Goal: Information Seeking & Learning: Learn about a topic

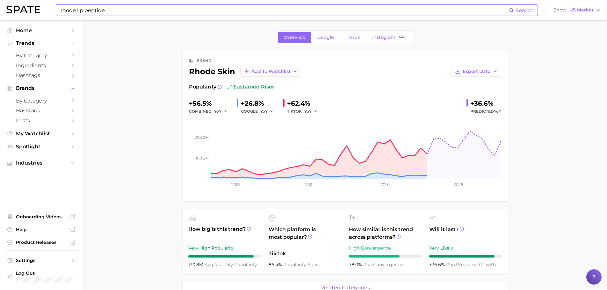
click at [116, 11] on input "rhode lip peptide" at bounding box center [284, 10] width 448 height 11
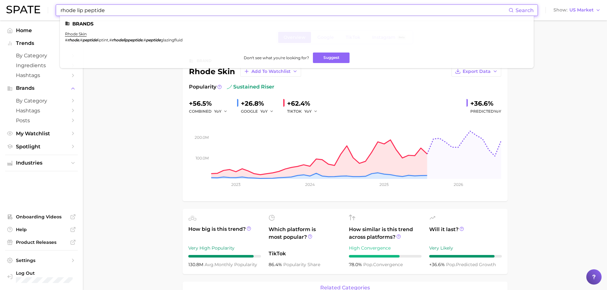
drag, startPoint x: 117, startPoint y: 11, endPoint x: 52, endPoint y: 10, distance: 65.0
click at [52, 10] on div "rhode lip peptide Search Brands rhode skin # rhode , # peptide liptint , # rhod…" at bounding box center [303, 10] width 594 height 20
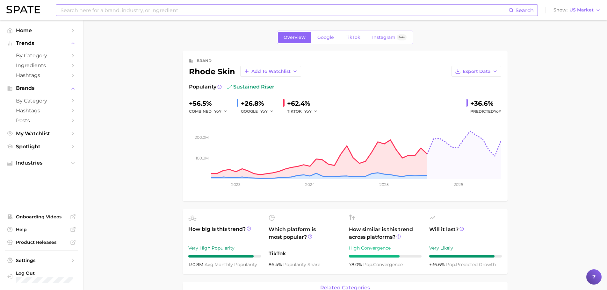
click at [103, 11] on input at bounding box center [284, 10] width 448 height 11
type input "glossier balm"
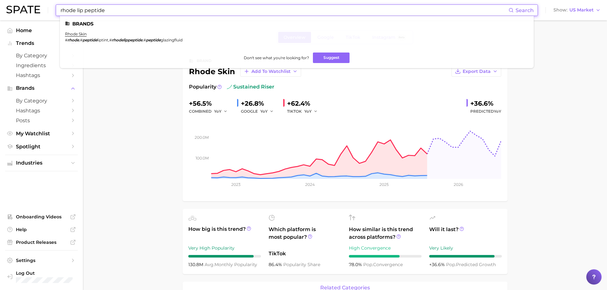
click at [296, 12] on input "rhode lip peptide" at bounding box center [284, 10] width 448 height 11
drag, startPoint x: 232, startPoint y: 10, endPoint x: 0, endPoint y: 8, distance: 231.8
click at [0, 8] on header "rhode lip peptide Search Brands rhode skin # rhode , # peptide liptint , # rhod…" at bounding box center [303, 10] width 607 height 20
type input "glossier balm"
click at [78, 34] on link "glossier" at bounding box center [72, 34] width 15 height 5
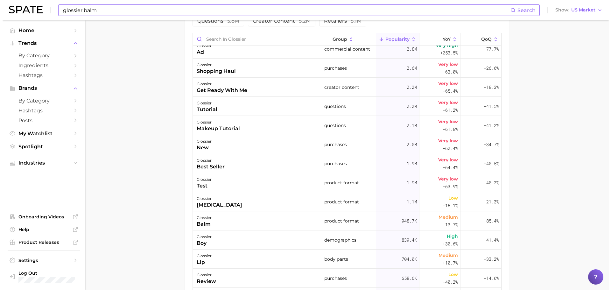
scroll to position [350, 0]
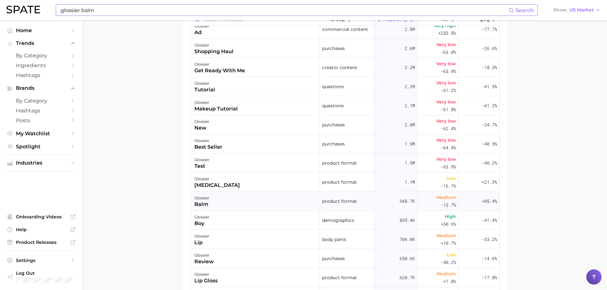
click at [230, 199] on div "glossier balm" at bounding box center [254, 201] width 129 height 19
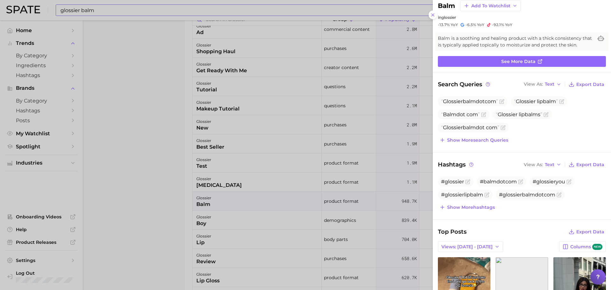
scroll to position [0, 0]
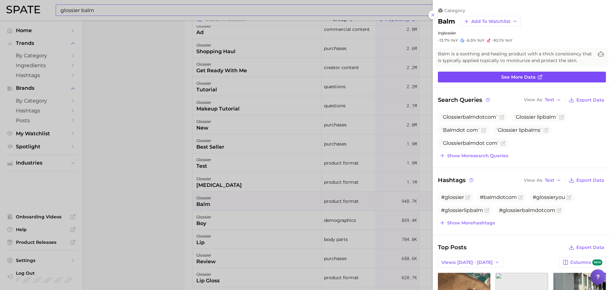
click at [494, 80] on link "See more data" at bounding box center [522, 77] width 168 height 11
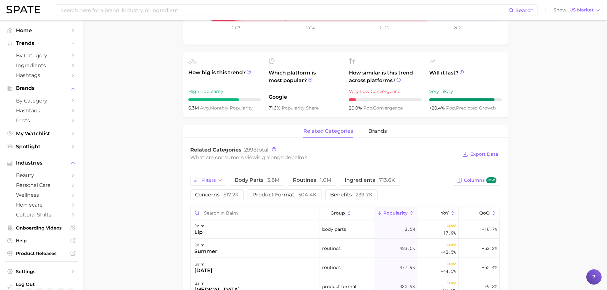
scroll to position [350, 0]
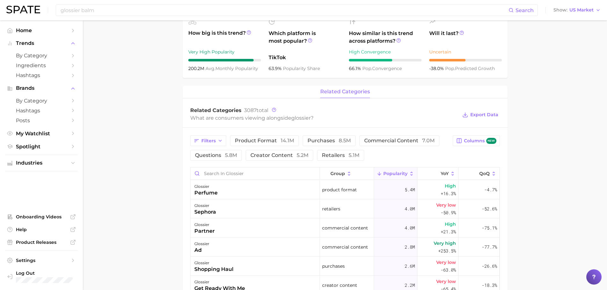
scroll to position [159, 0]
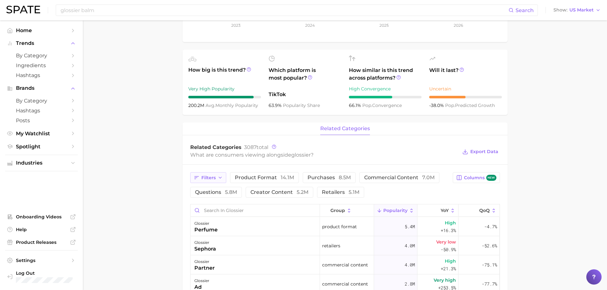
click at [213, 180] on span "Filters" at bounding box center [208, 177] width 14 height 5
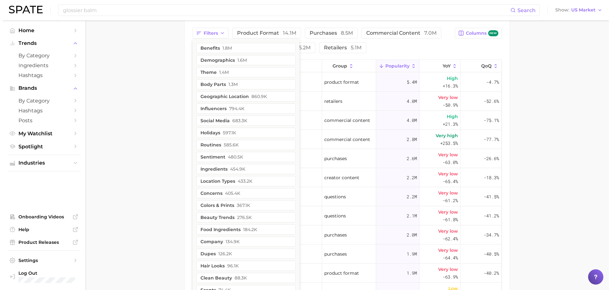
scroll to position [299, 0]
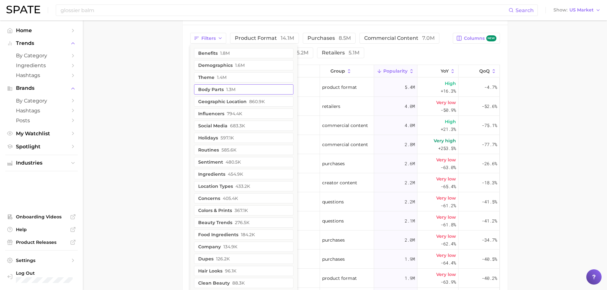
click at [235, 88] on button "body parts 1.3m" at bounding box center [243, 89] width 99 height 10
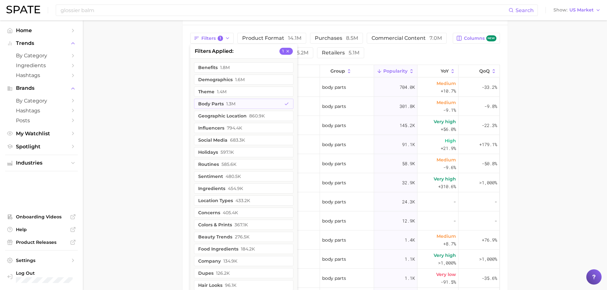
click at [573, 143] on main "Overview Google TikTok Instagram Beta brand glossier Add to Watchlist Export Da…" at bounding box center [345, 58] width 524 height 673
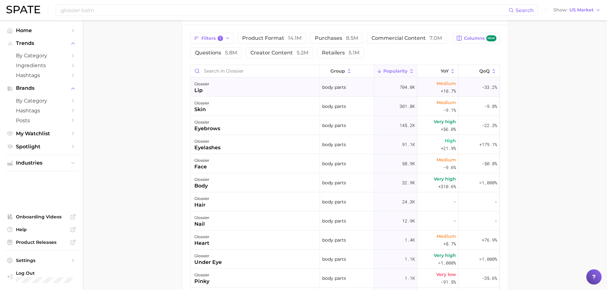
click at [263, 90] on div "glossier lip" at bounding box center [254, 87] width 129 height 19
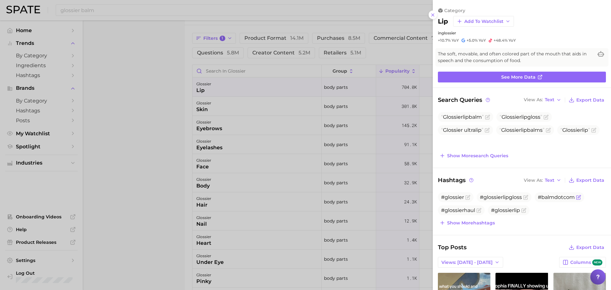
scroll to position [0, 0]
click at [137, 80] on div at bounding box center [305, 145] width 611 height 290
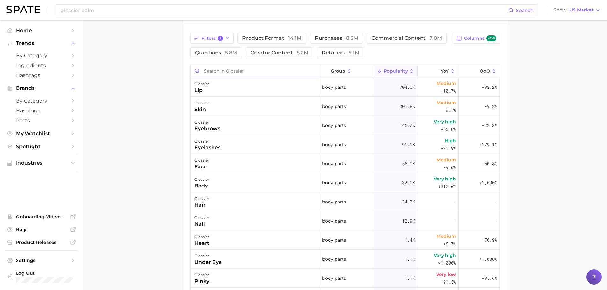
scroll to position [139, 0]
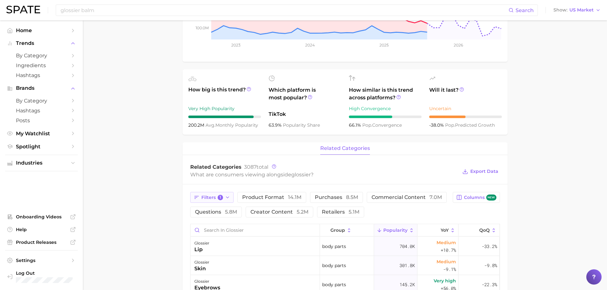
click at [226, 196] on icon "button" at bounding box center [227, 197] width 5 height 5
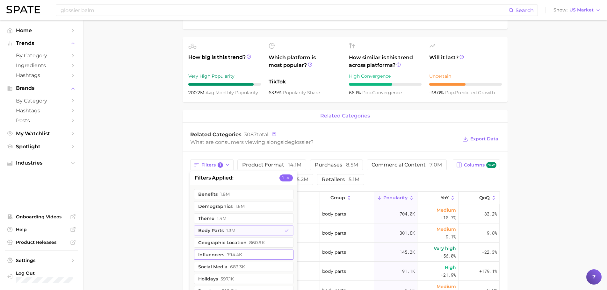
scroll to position [203, 0]
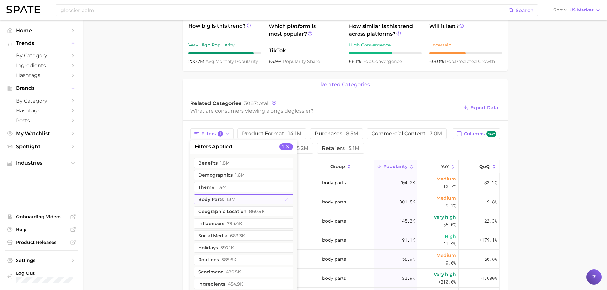
click at [246, 197] on button "body parts 1.3m" at bounding box center [243, 199] width 99 height 10
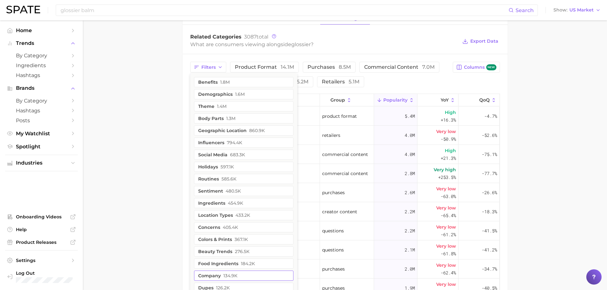
scroll to position [267, 0]
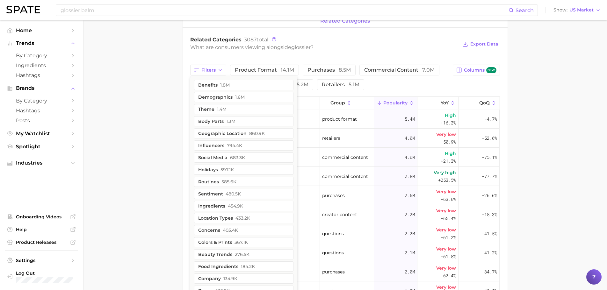
click at [157, 130] on main "Overview Google TikTok Instagram Beta brand glossier Add to Watchlist Export Da…" at bounding box center [345, 90] width 524 height 673
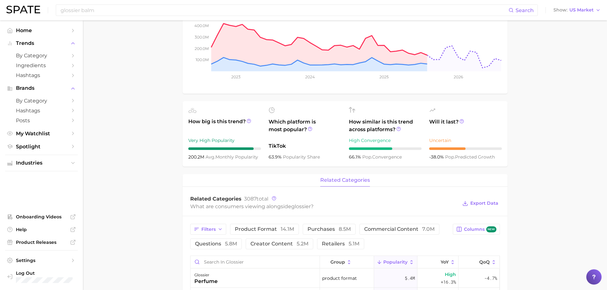
scroll to position [0, 0]
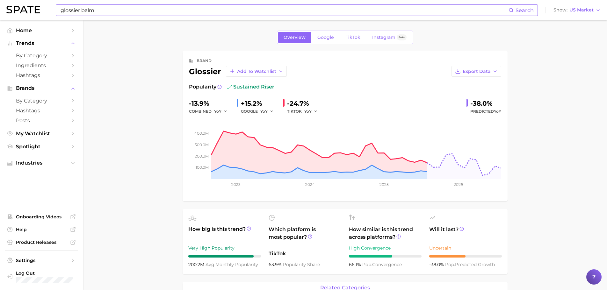
click at [163, 8] on input "glossier balm" at bounding box center [284, 10] width 448 height 11
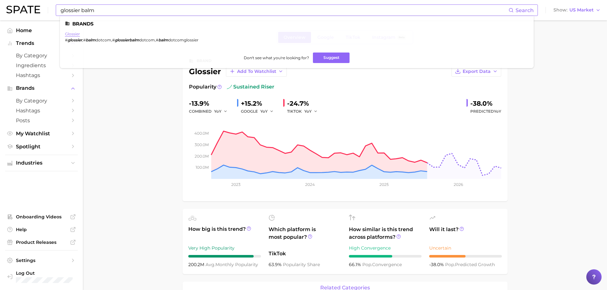
click at [72, 35] on link "glossier" at bounding box center [72, 34] width 15 height 5
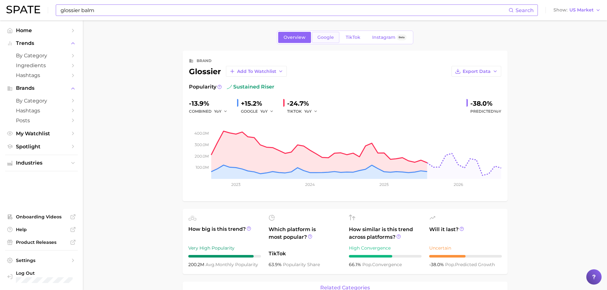
click at [317, 33] on link "Google" at bounding box center [325, 37] width 27 height 11
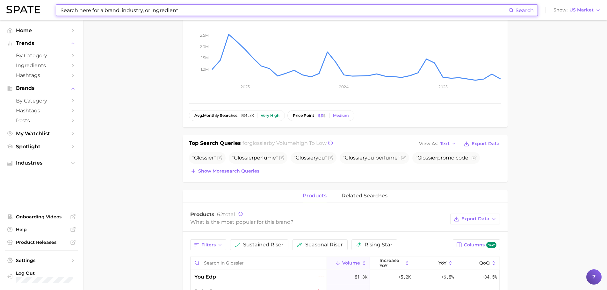
scroll to position [255, 0]
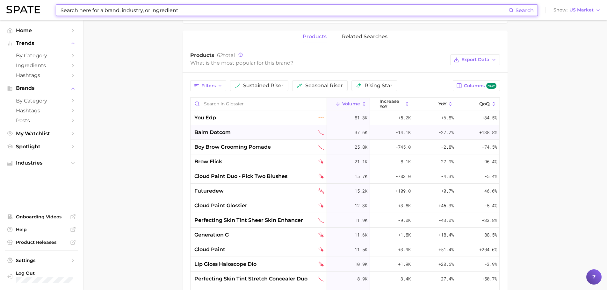
click at [231, 131] on div "balm dotcom" at bounding box center [259, 133] width 130 height 8
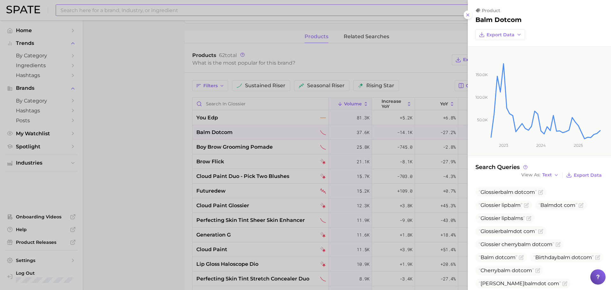
click at [231, 131] on div at bounding box center [305, 145] width 611 height 290
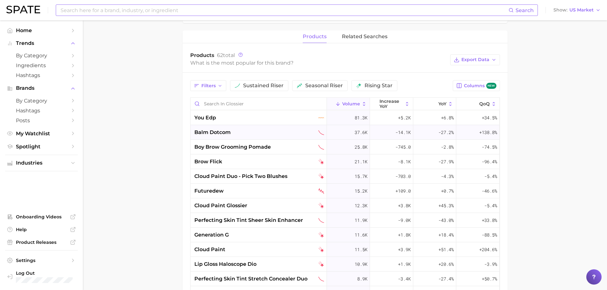
click at [295, 137] on div "balm dotcom" at bounding box center [258, 132] width 136 height 15
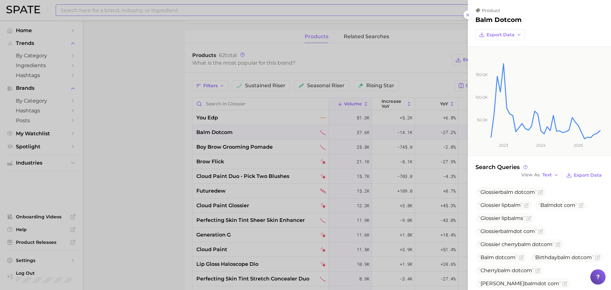
click at [117, 79] on div at bounding box center [305, 145] width 611 height 290
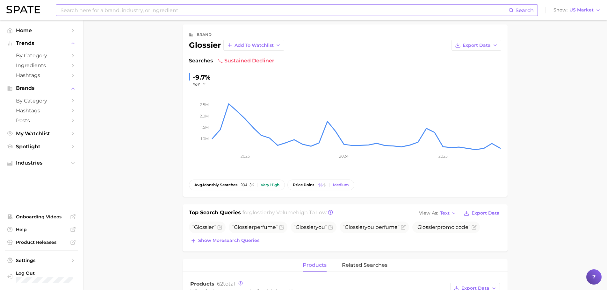
scroll to position [0, 0]
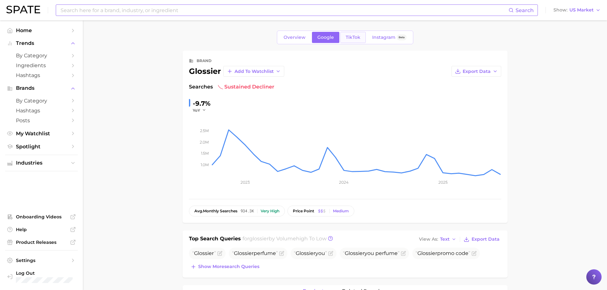
click at [351, 36] on span "TikTok" at bounding box center [352, 37] width 15 height 5
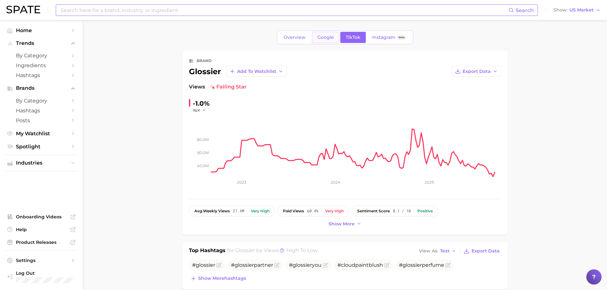
click at [323, 38] on span "Google" at bounding box center [325, 37] width 17 height 5
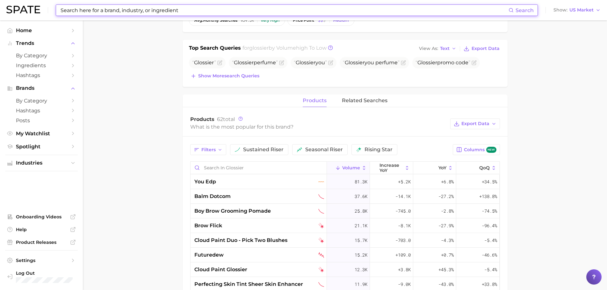
scroll to position [191, 0]
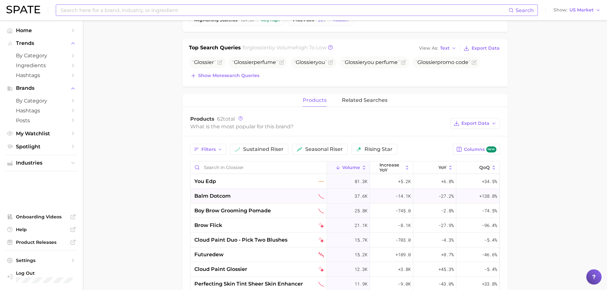
click at [224, 197] on span "balm dotcom" at bounding box center [212, 196] width 36 height 8
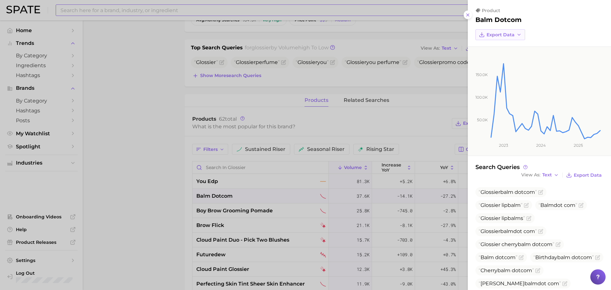
click at [513, 36] on span "Export Data" at bounding box center [501, 34] width 28 height 5
click at [513, 43] on button "Time Series CSV" at bounding box center [511, 46] width 70 height 11
click at [96, 172] on div at bounding box center [305, 145] width 611 height 290
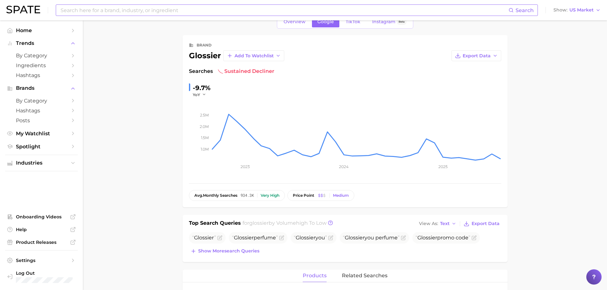
scroll to position [0, 0]
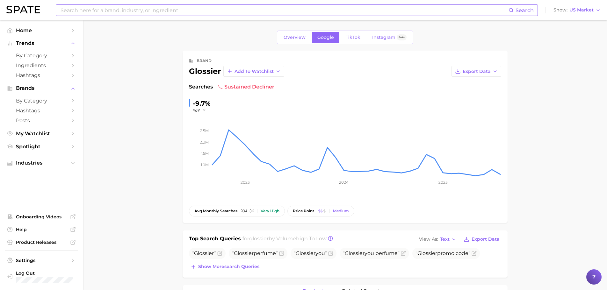
click at [179, 11] on input at bounding box center [284, 10] width 448 height 11
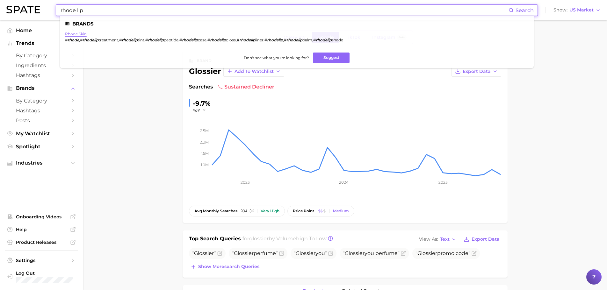
type input "rhode lip"
click at [74, 35] on link "rhode skin" at bounding box center [76, 34] width 22 height 5
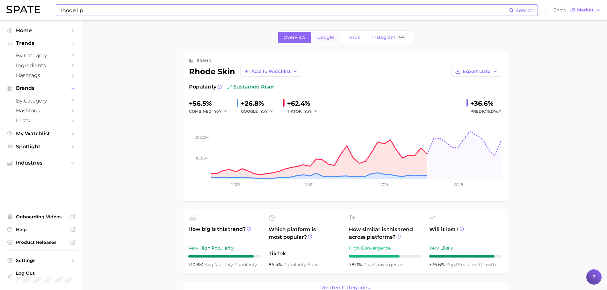
click at [330, 40] on link "Google" at bounding box center [325, 37] width 27 height 11
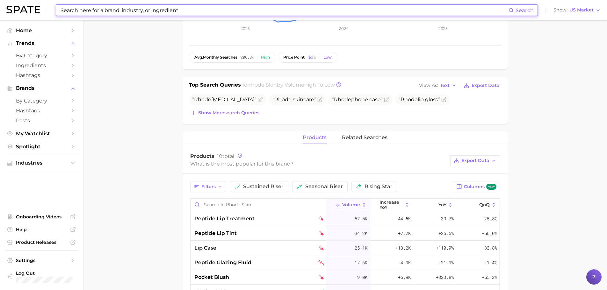
scroll to position [159, 0]
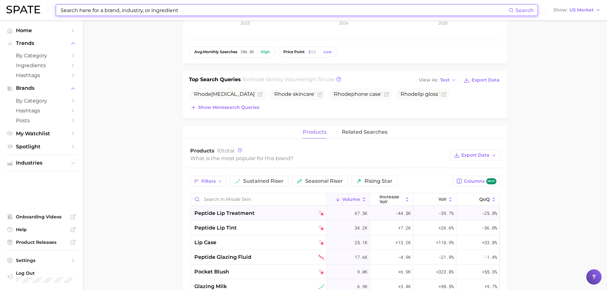
click at [246, 214] on span "peptide lip treatment" at bounding box center [224, 214] width 60 height 8
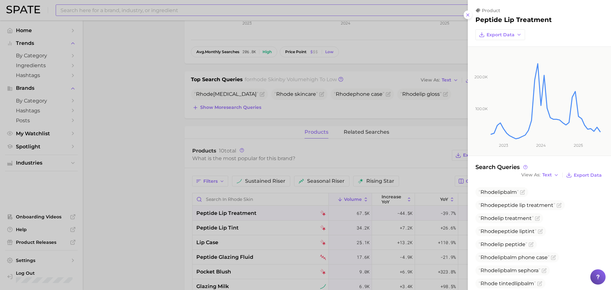
click at [492, 26] on div "product peptide lip treatment Export Data" at bounding box center [540, 24] width 128 height 32
click at [492, 30] on button "Export Data" at bounding box center [501, 34] width 50 height 11
click at [500, 45] on span "Time Series CSV" at bounding box center [505, 46] width 37 height 5
click at [153, 207] on div at bounding box center [305, 145] width 611 height 290
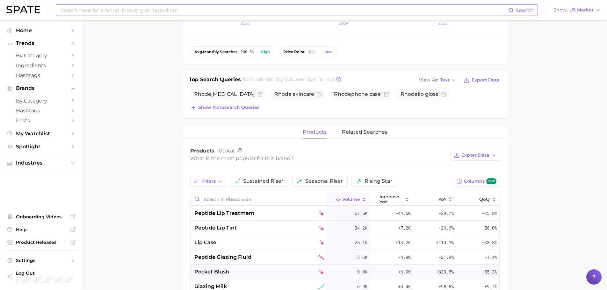
click at [311, 271] on div "pocket blush" at bounding box center [259, 272] width 130 height 8
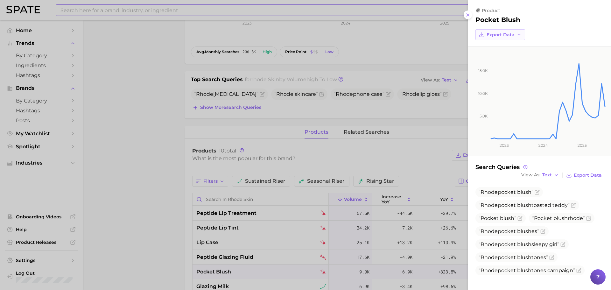
click at [515, 33] on button "Export Data" at bounding box center [501, 34] width 50 height 11
click at [515, 44] on span "Time Series CSV" at bounding box center [505, 46] width 37 height 5
click at [129, 220] on div at bounding box center [305, 145] width 611 height 290
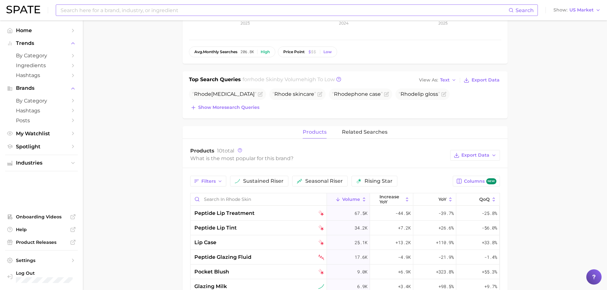
click at [178, 16] on div "Search Show US Market" at bounding box center [303, 10] width 594 height 20
click at [178, 13] on input at bounding box center [284, 10] width 448 height 11
type input "laneige"
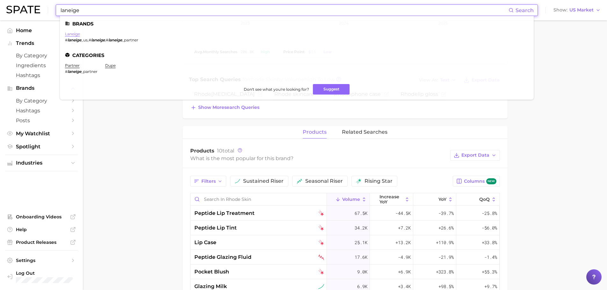
click at [71, 33] on link "laneige" at bounding box center [72, 34] width 15 height 5
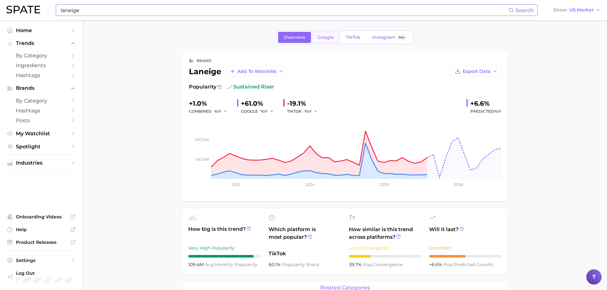
click at [317, 39] on link "Google" at bounding box center [325, 37] width 27 height 11
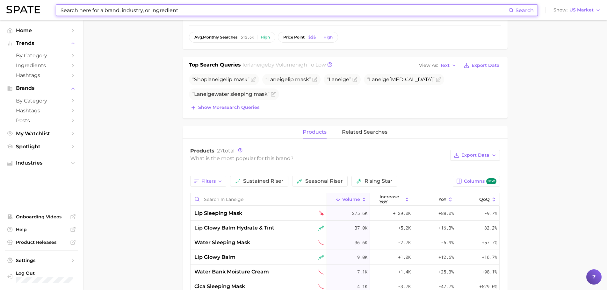
scroll to position [223, 0]
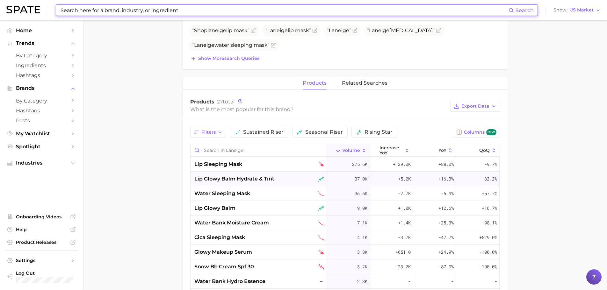
click at [212, 181] on span "lip glowy balm hydrate & tint" at bounding box center [234, 179] width 80 height 8
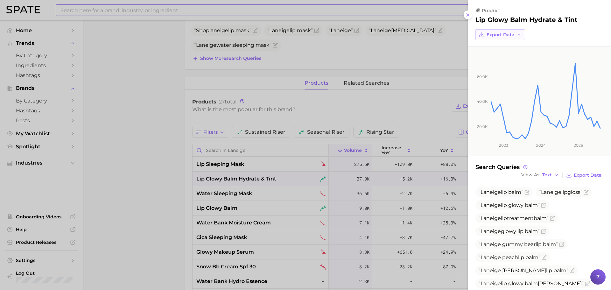
click at [510, 35] on span "Export Data" at bounding box center [501, 34] width 28 height 5
click at [511, 43] on button "Time Series CSV" at bounding box center [511, 46] width 70 height 11
click at [186, 176] on div at bounding box center [305, 145] width 611 height 290
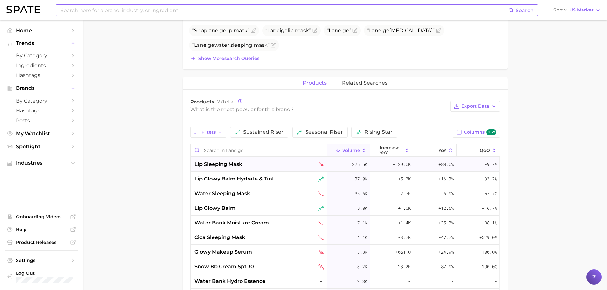
click at [227, 162] on span "lip sleeping mask" at bounding box center [218, 164] width 48 height 8
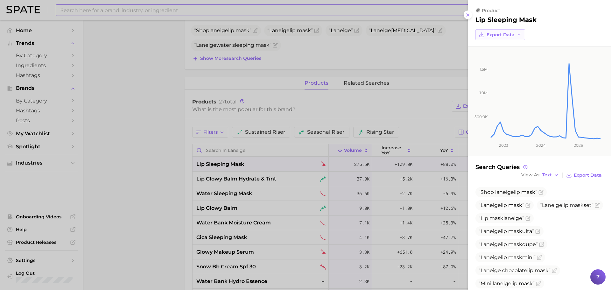
click at [512, 36] on span "Export Data" at bounding box center [501, 34] width 28 height 5
click at [511, 44] on span "Time Series CSV" at bounding box center [505, 46] width 37 height 5
click at [94, 96] on div at bounding box center [305, 145] width 611 height 290
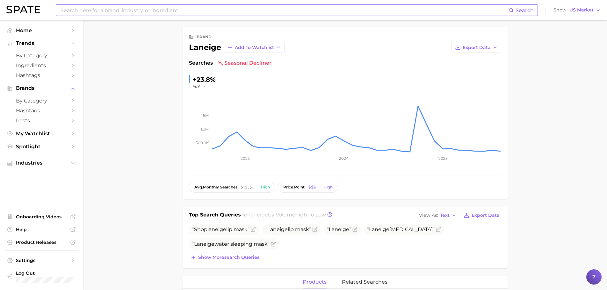
scroll to position [0, 0]
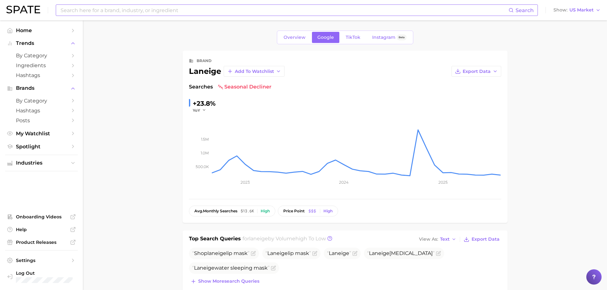
click at [133, 12] on input at bounding box center [284, 10] width 448 height 11
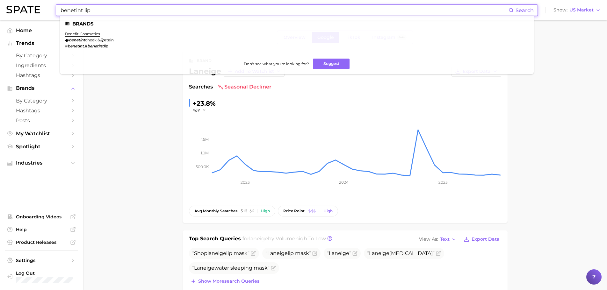
type input "benetint lip"
click at [92, 32] on link "benefit cosmetics" at bounding box center [82, 34] width 35 height 5
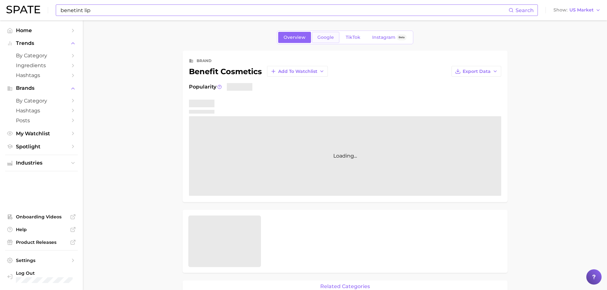
click at [329, 40] on link "Google" at bounding box center [325, 37] width 27 height 11
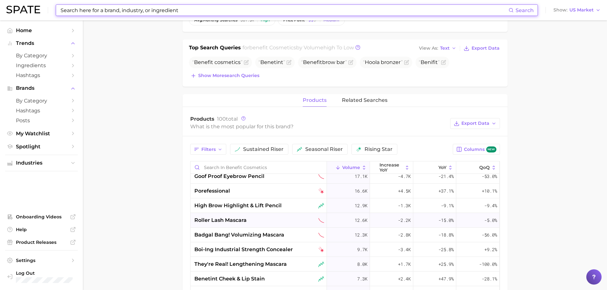
scroll to position [96, 0]
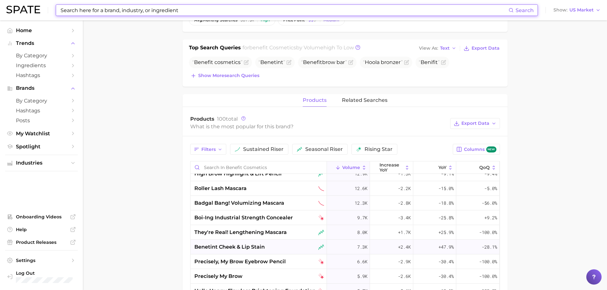
click at [247, 244] on span "benetint cheek & lip stain" at bounding box center [229, 247] width 70 height 8
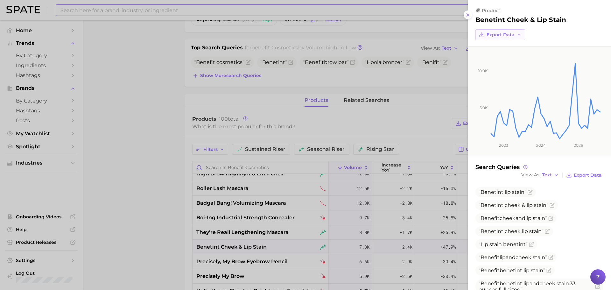
click at [515, 38] on button "Export Data" at bounding box center [501, 34] width 50 height 11
click at [512, 44] on span "Time Series CSV" at bounding box center [505, 46] width 37 height 5
drag, startPoint x: 150, startPoint y: 137, endPoint x: 153, endPoint y: 137, distance: 3.8
click at [150, 137] on div at bounding box center [305, 145] width 611 height 290
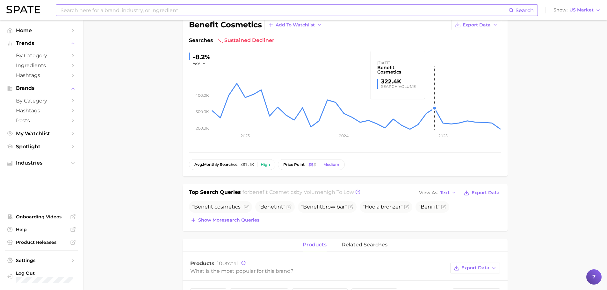
scroll to position [0, 0]
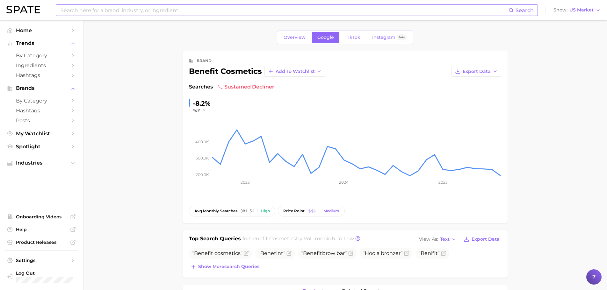
click at [345, 37] on span "TikTok" at bounding box center [352, 37] width 15 height 5
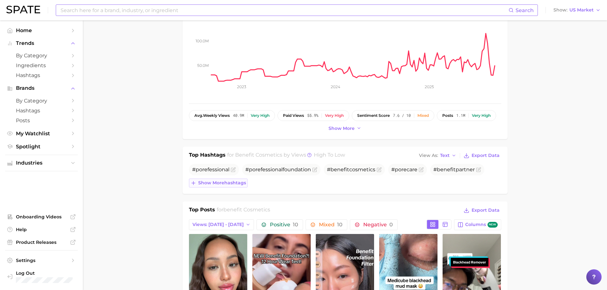
click at [224, 183] on span "Show more hashtags" at bounding box center [222, 182] width 48 height 5
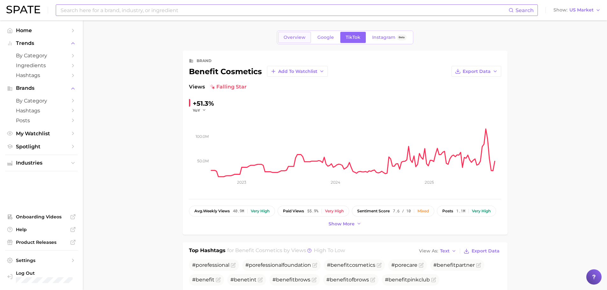
click at [288, 38] on span "Overview" at bounding box center [294, 37] width 22 height 5
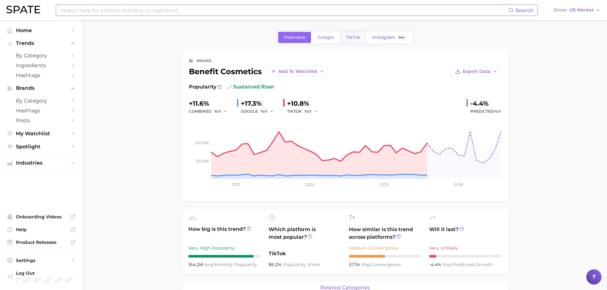
click at [354, 39] on span "TikTok" at bounding box center [352, 37] width 15 height 5
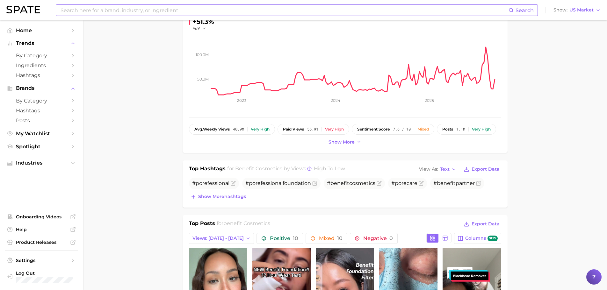
scroll to position [96, 0]
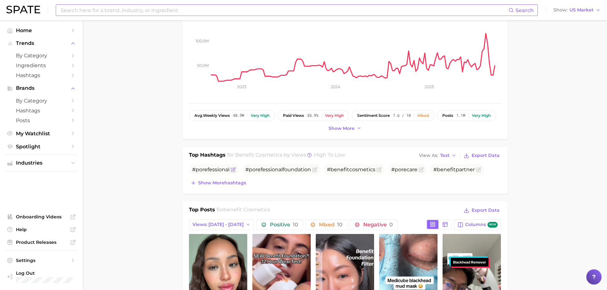
click at [203, 172] on span "#porefessional" at bounding box center [210, 170] width 37 height 6
click at [216, 169] on span "#porefessional" at bounding box center [210, 170] width 37 height 6
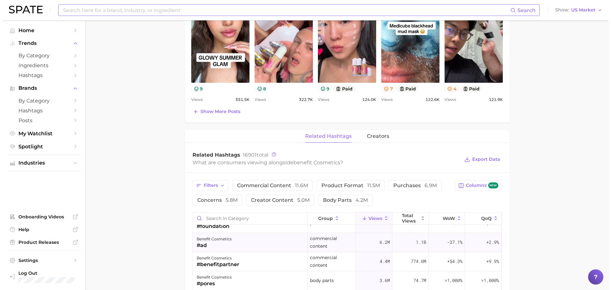
scroll to position [0, 0]
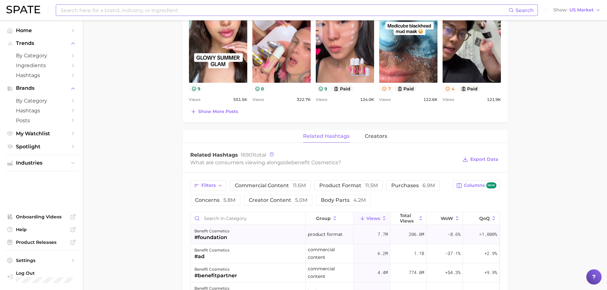
click at [250, 235] on div "benefit cosmetics #foundation" at bounding box center [247, 234] width 115 height 19
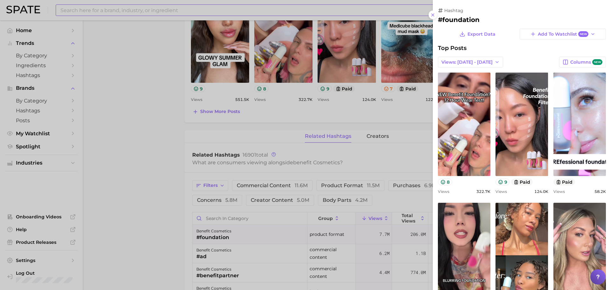
click at [157, 134] on div at bounding box center [305, 145] width 611 height 290
